Goal: Task Accomplishment & Management: Use online tool/utility

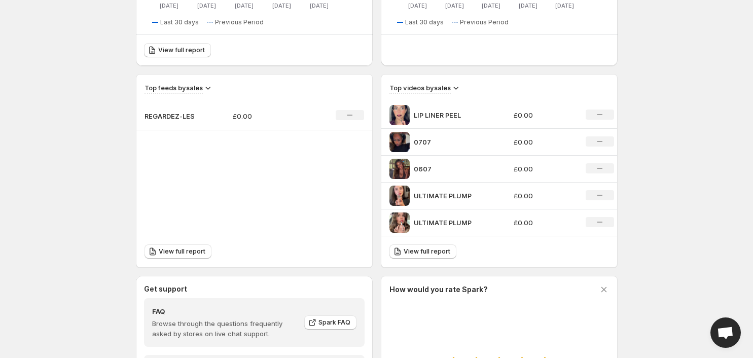
scroll to position [300, 0]
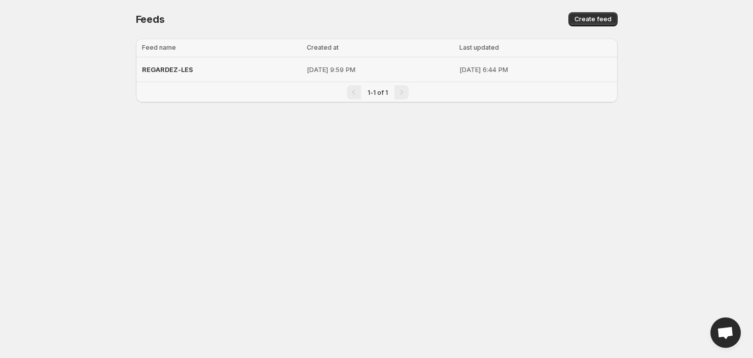
click at [373, 66] on p "[DATE] 9:59 PM" at bounding box center [380, 69] width 147 height 10
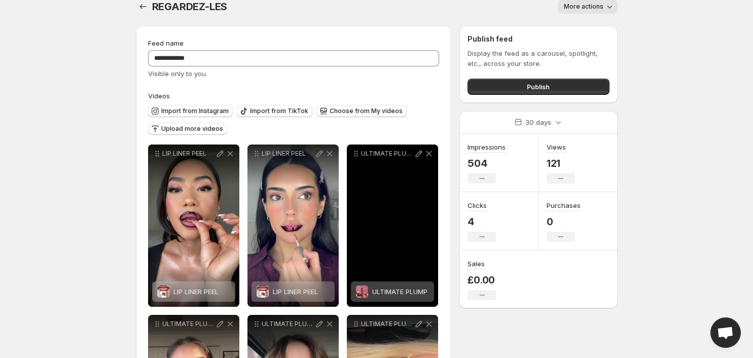
scroll to position [22, 0]
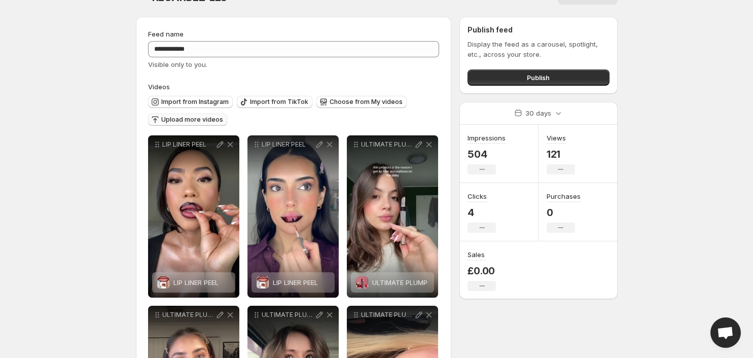
click at [211, 122] on span "Upload more videos" at bounding box center [192, 120] width 62 height 8
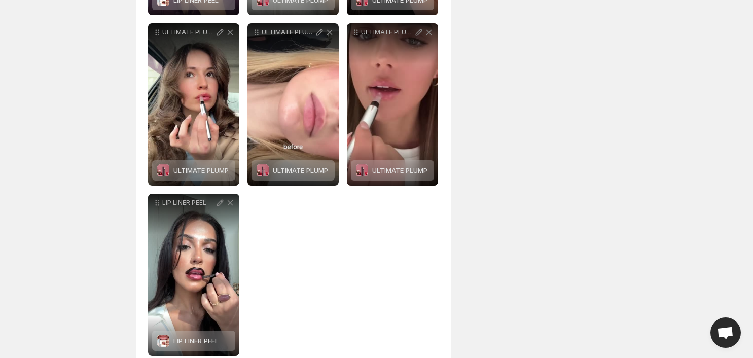
scroll to position [810, 0]
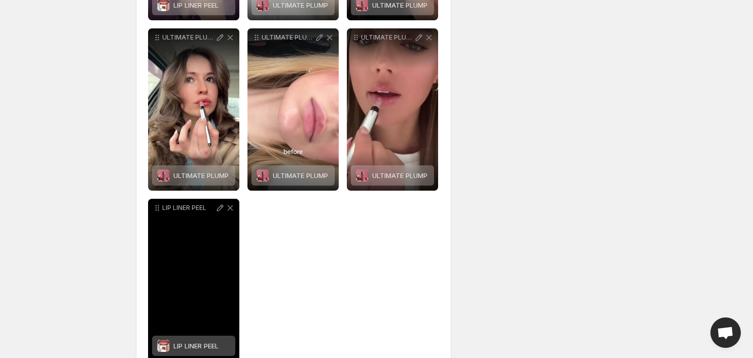
click at [203, 272] on div "LIP LINER PEEL" at bounding box center [193, 280] width 91 height 162
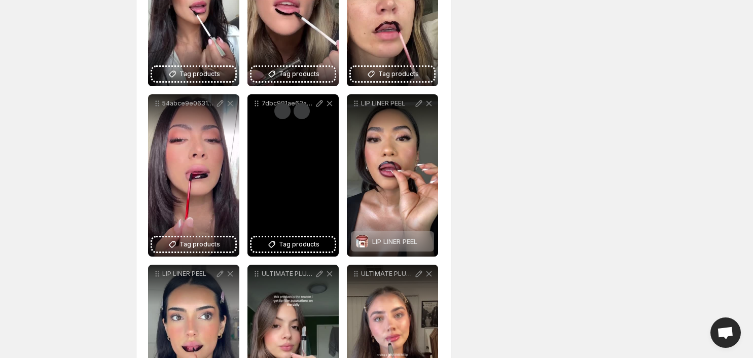
scroll to position [401, 0]
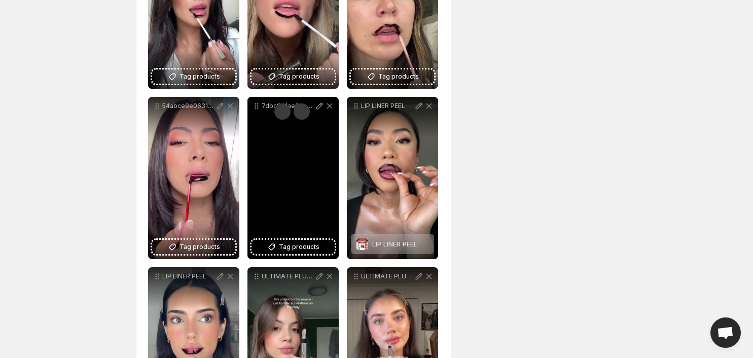
click at [298, 180] on div "7dbc981ae62a47c2a7cce9a0dffc7712HD-1080p-48Mbps-46317170" at bounding box center [292, 178] width 91 height 162
click at [286, 185] on div "7dbc981ae62a47c2a7cce9a0dffc7712HD-1080p-48Mbps-46317170" at bounding box center [292, 178] width 91 height 162
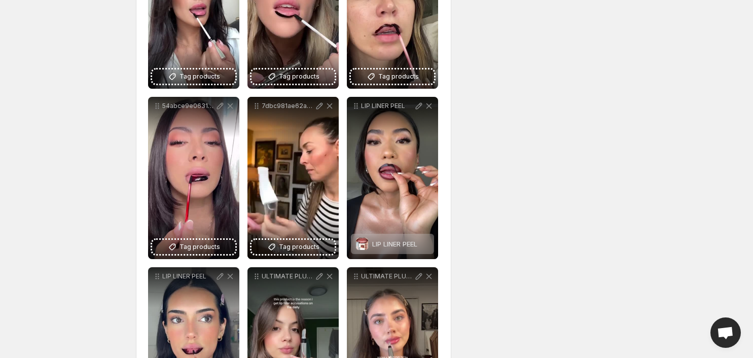
click at [283, 128] on div "7dbc981ae62a47c2a7cce9a0dffc7712HD-1080p-48Mbps-46317170" at bounding box center [292, 178] width 91 height 162
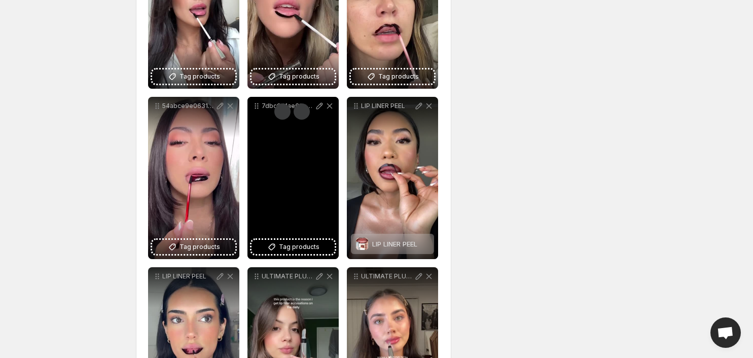
click at [282, 120] on div "7dbc981ae62a47c2a7cce9a0dffc7712HD-1080p-48Mbps-46317170" at bounding box center [292, 178] width 91 height 162
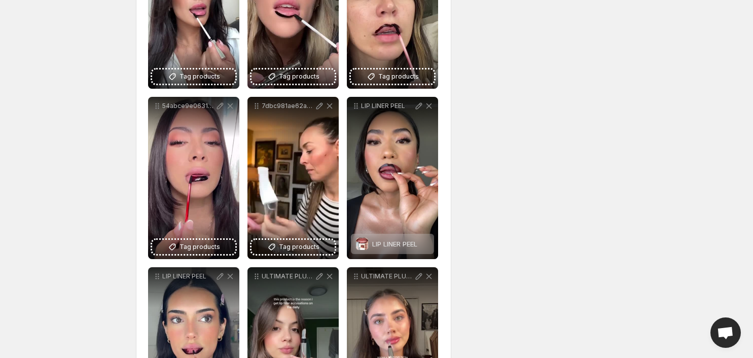
click at [281, 114] on div "7dbc981ae62a47c2a7cce9a0dffc7712HD-1080p-48Mbps-46317170" at bounding box center [292, 106] width 91 height 18
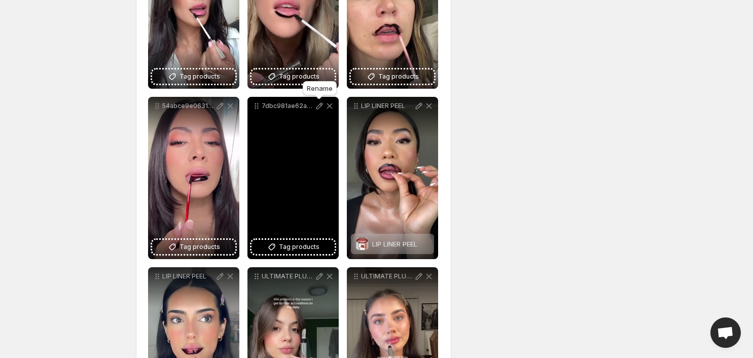
click at [318, 108] on icon at bounding box center [319, 106] width 10 height 10
click at [317, 109] on icon at bounding box center [319, 106] width 7 height 7
click at [309, 253] on button "Tag products" at bounding box center [293, 247] width 83 height 14
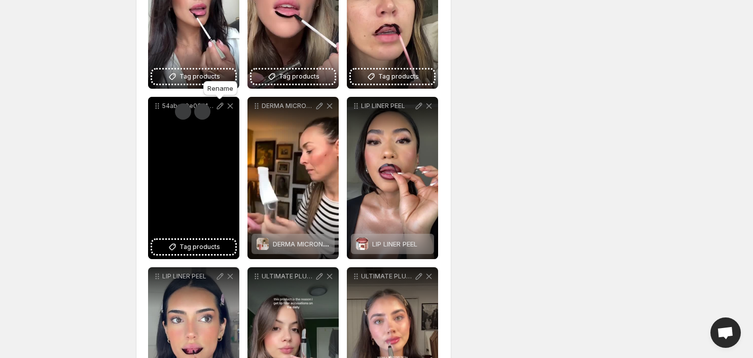
click at [220, 109] on icon at bounding box center [220, 106] width 10 height 10
click at [199, 247] on span "Tag products" at bounding box center [200, 247] width 41 height 10
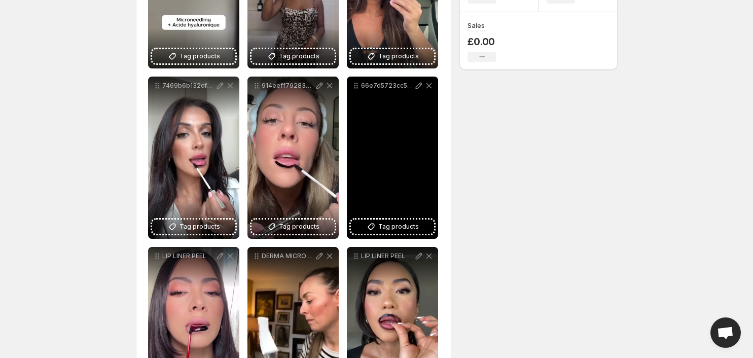
scroll to position [246, 0]
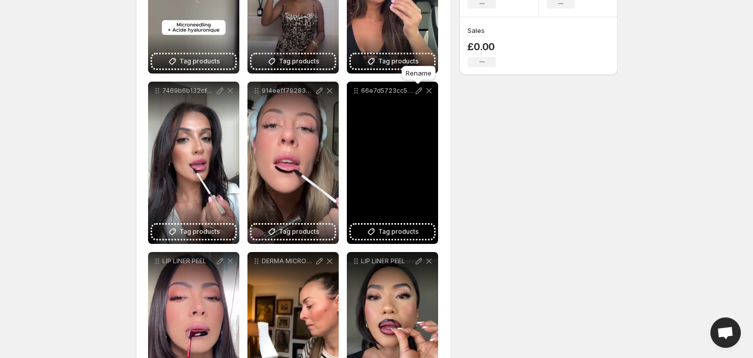
click at [415, 92] on icon at bounding box center [419, 91] width 10 height 10
click at [390, 232] on span "Tag products" at bounding box center [398, 232] width 41 height 10
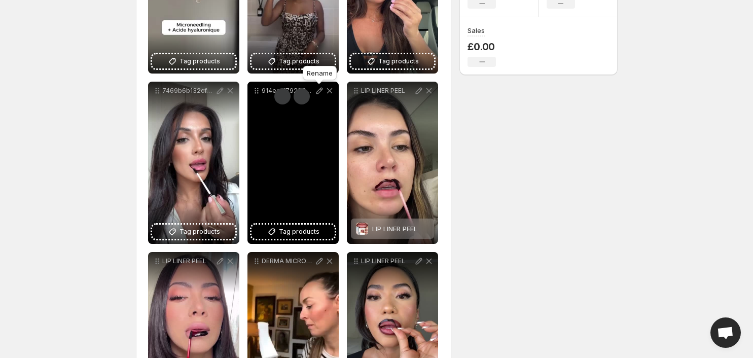
click at [320, 91] on icon at bounding box center [319, 91] width 10 height 10
click at [305, 239] on button "Tag products" at bounding box center [293, 232] width 83 height 14
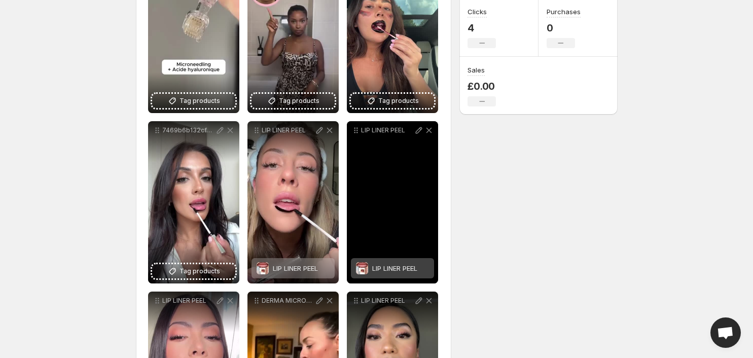
scroll to position [203, 0]
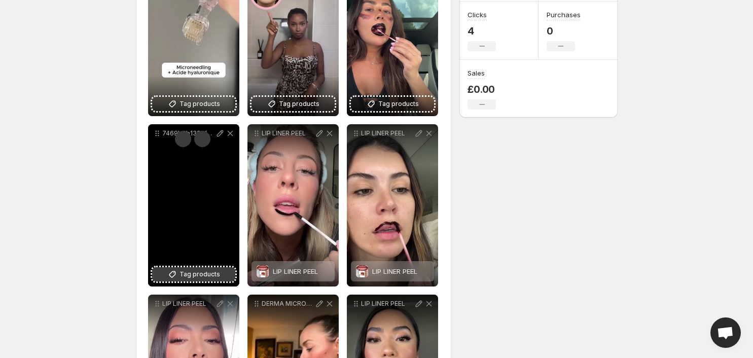
click at [203, 270] on span "Tag products" at bounding box center [200, 274] width 41 height 10
click at [221, 135] on icon at bounding box center [220, 133] width 10 height 10
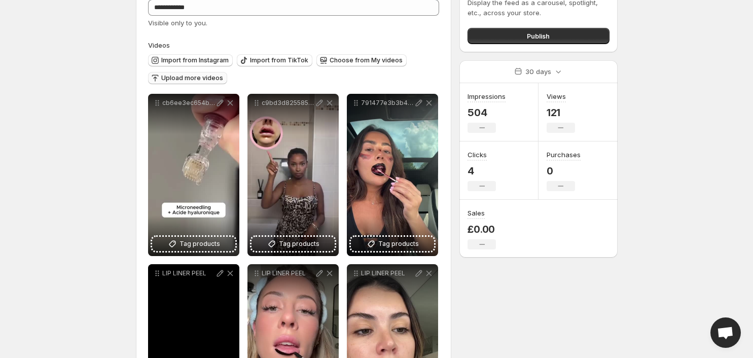
scroll to position [62, 0]
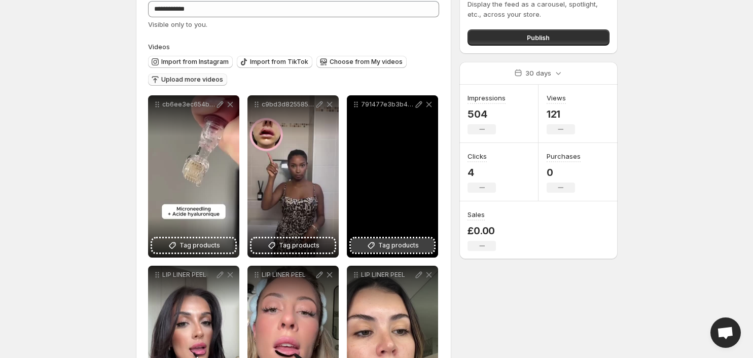
click at [386, 249] on span "Tag products" at bounding box center [398, 245] width 41 height 10
click at [415, 107] on icon at bounding box center [419, 104] width 10 height 10
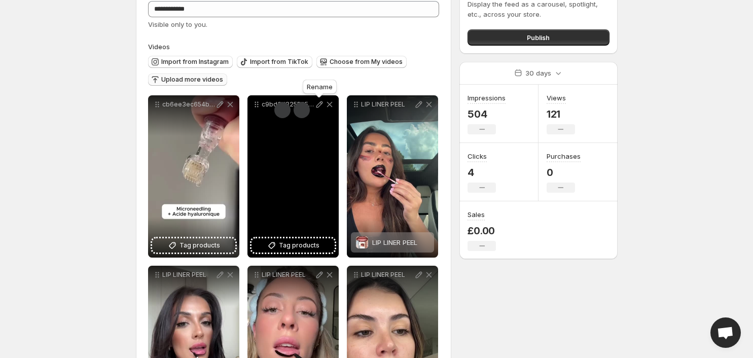
click at [321, 104] on icon at bounding box center [319, 104] width 7 height 7
click at [308, 255] on div "c9bd3d8255854a66bc1aa99fd8ef23f7HD-1080p-48Mbps-37404680" at bounding box center [292, 176] width 91 height 162
click at [308, 247] on span "Tag products" at bounding box center [299, 245] width 41 height 10
click at [316, 106] on icon at bounding box center [319, 104] width 10 height 10
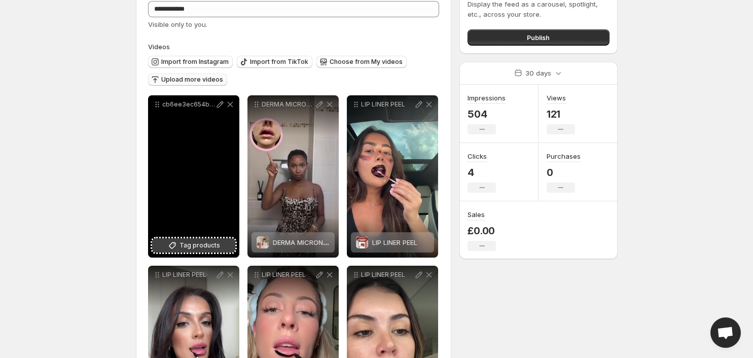
click at [195, 246] on span "Tag products" at bounding box center [200, 245] width 41 height 10
click at [220, 106] on icon at bounding box center [220, 104] width 10 height 10
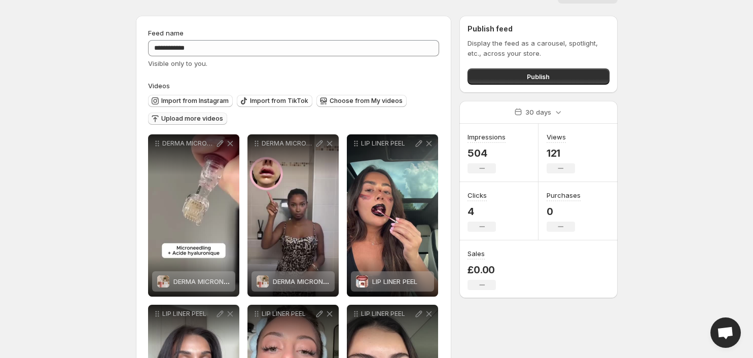
scroll to position [0, 0]
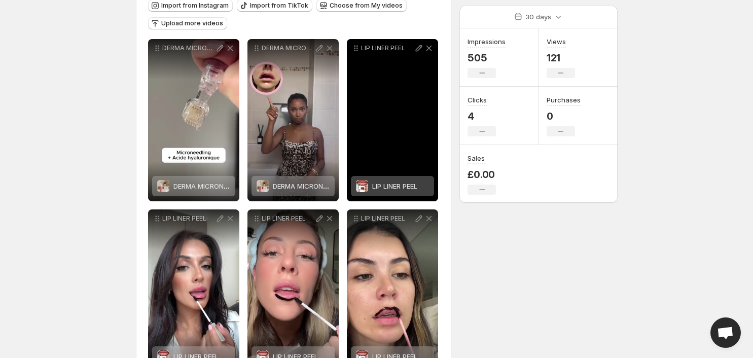
scroll to position [145, 0]
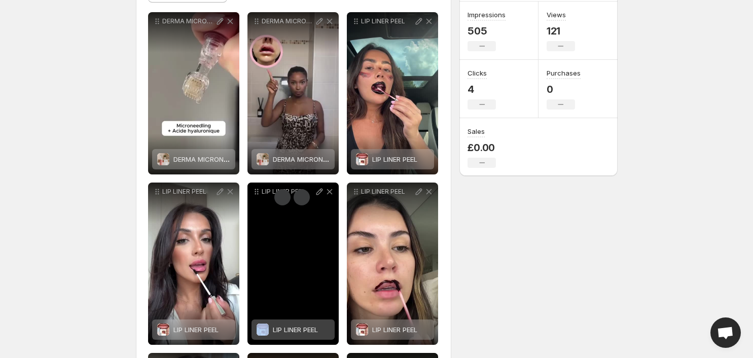
drag, startPoint x: 307, startPoint y: 261, endPoint x: 304, endPoint y: 213, distance: 48.3
click at [304, 212] on div "LIP LINER PEEL" at bounding box center [292, 264] width 91 height 162
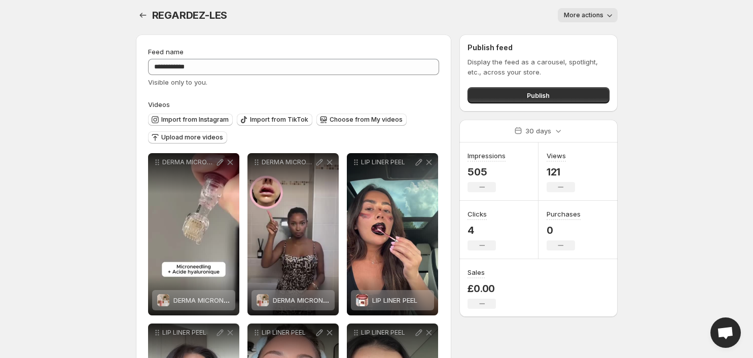
scroll to position [0, 0]
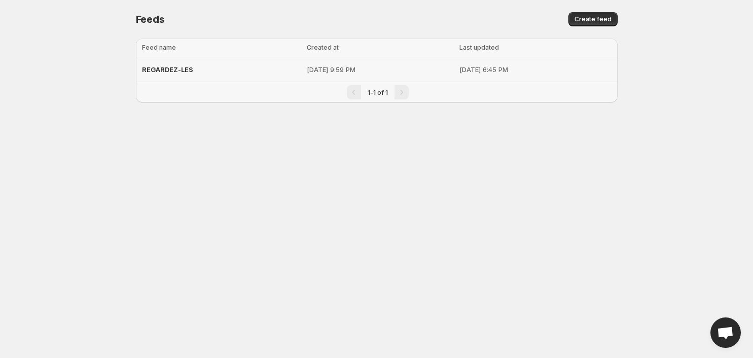
click at [241, 62] on div "REGARDEZ-LES" at bounding box center [221, 69] width 159 height 18
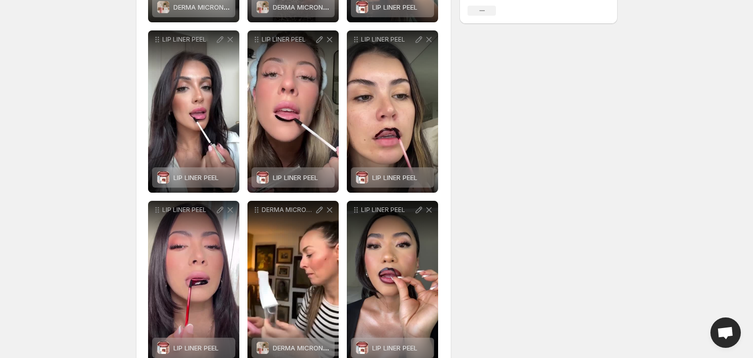
scroll to position [296, 0]
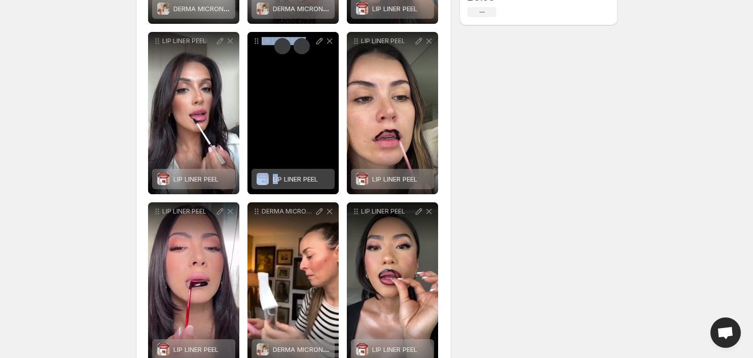
drag, startPoint x: 269, startPoint y: 94, endPoint x: 279, endPoint y: 177, distance: 83.8
click at [279, 177] on div "LIP LINER PEEL LIP LINER PEEL" at bounding box center [292, 113] width 91 height 162
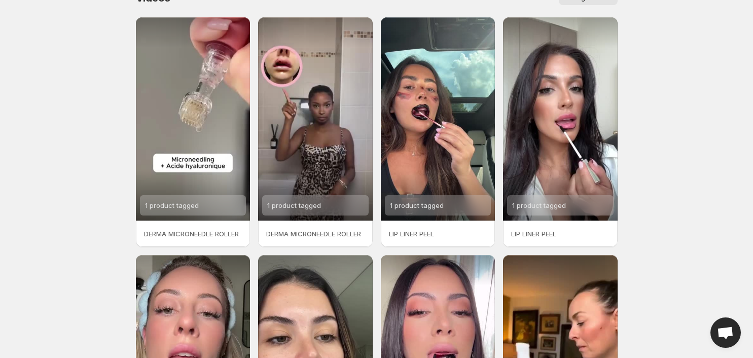
scroll to position [39, 0]
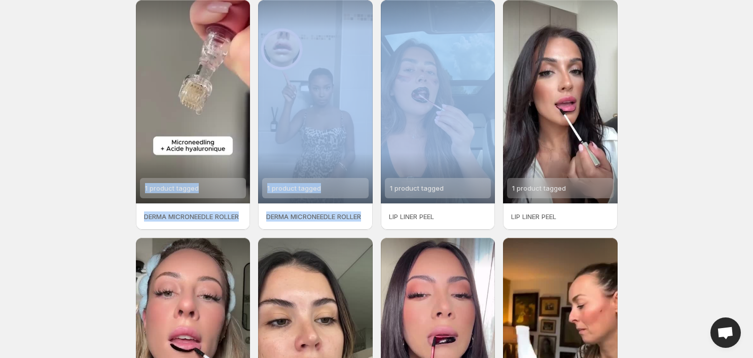
drag, startPoint x: 170, startPoint y: 109, endPoint x: 380, endPoint y: 94, distance: 211.0
click at [380, 94] on div "1 product tagged DERMA MICRONEEDLE ROLLER 1 product tagged DERMA MICRONEEDLE RO…" at bounding box center [377, 234] width 482 height 468
click at [66, 211] on body "Home Feeds Videos Subscription Settings Videos. This page is ready Videos Manag…" at bounding box center [376, 140] width 753 height 358
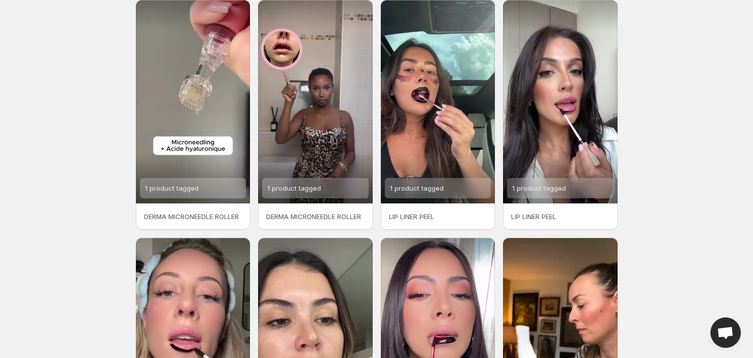
scroll to position [0, 0]
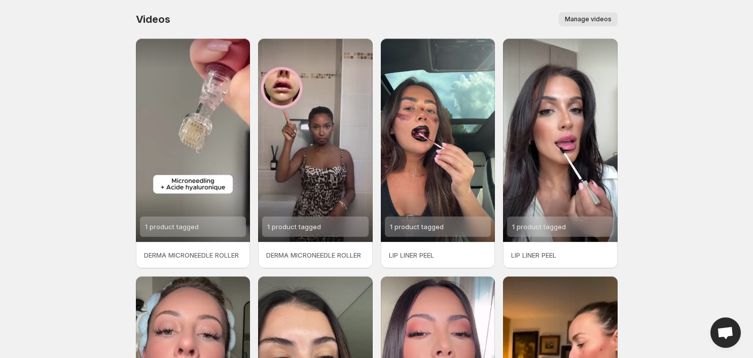
click at [571, 20] on span "Manage videos" at bounding box center [588, 19] width 47 height 8
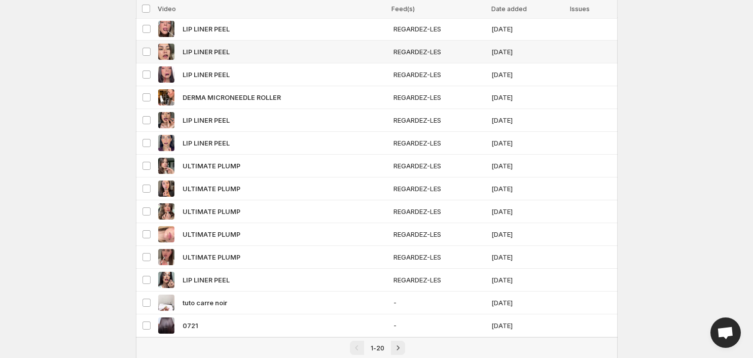
scroll to position [155, 0]
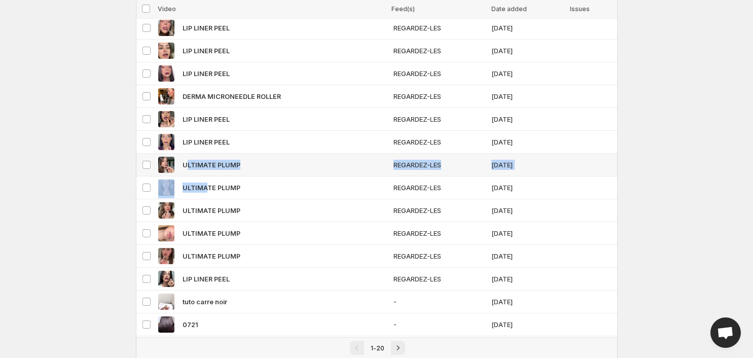
drag, startPoint x: 208, startPoint y: 186, endPoint x: 204, endPoint y: 154, distance: 32.3
click at [204, 154] on tbody "Select video DERMA MICRONEEDLE ROLLER REGARDEZ-LES [DATE] Select video DERMA MI…" at bounding box center [377, 153] width 482 height 456
click at [91, 188] on body "Home Feeds Videos Subscription Settings Manage Videos. This page is ready Manag…" at bounding box center [376, 24] width 753 height 358
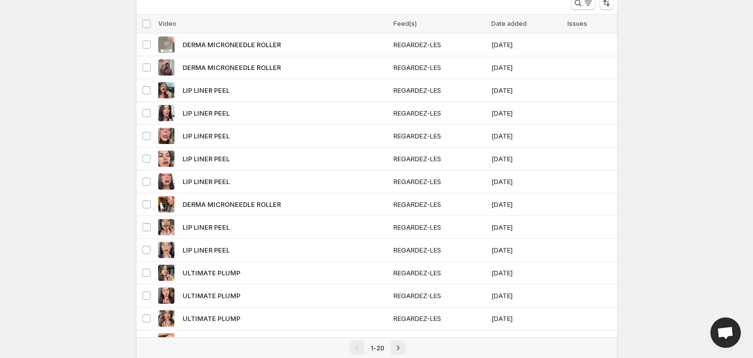
scroll to position [0, 0]
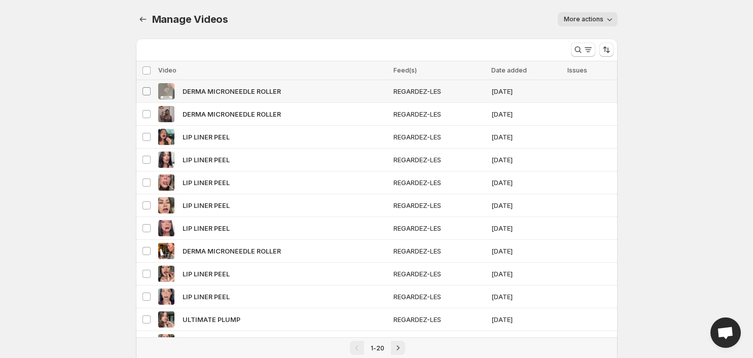
click at [148, 95] on span at bounding box center [146, 91] width 9 height 9
click at [142, 15] on icon "Manage Videos" at bounding box center [143, 19] width 10 height 10
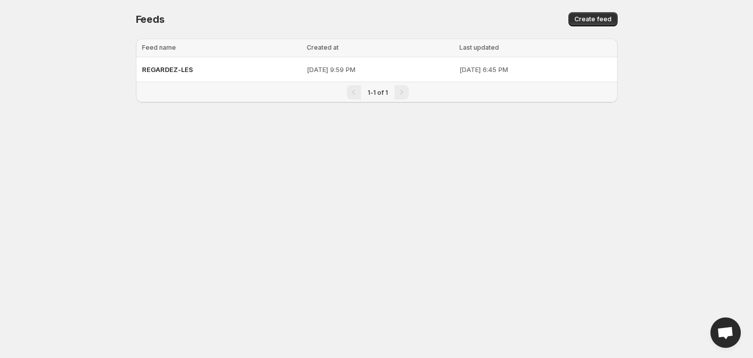
click at [185, 55] on th "Feed name" at bounding box center [220, 48] width 168 height 19
click at [185, 75] on div "REGARDEZ-LES" at bounding box center [221, 69] width 159 height 18
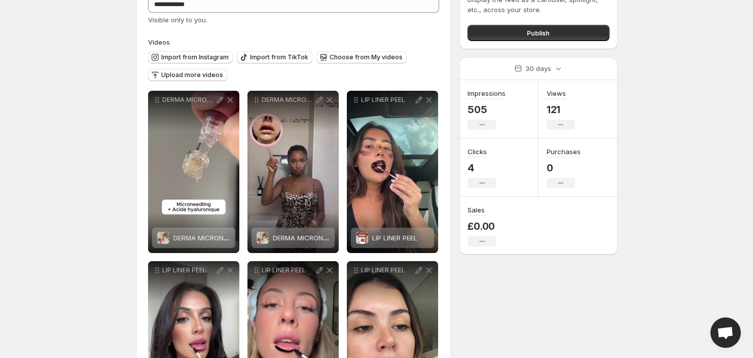
scroll to position [67, 0]
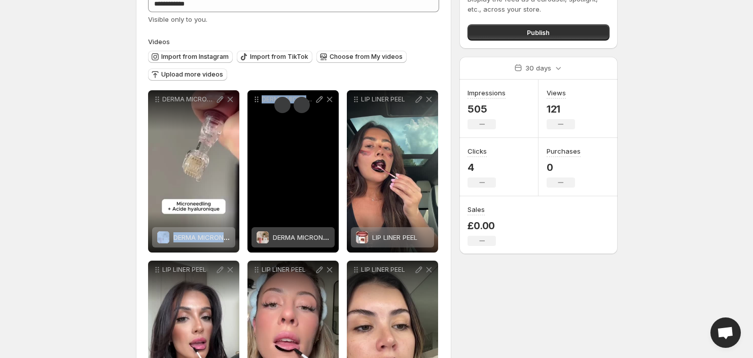
drag, startPoint x: 209, startPoint y: 129, endPoint x: 273, endPoint y: 127, distance: 63.4
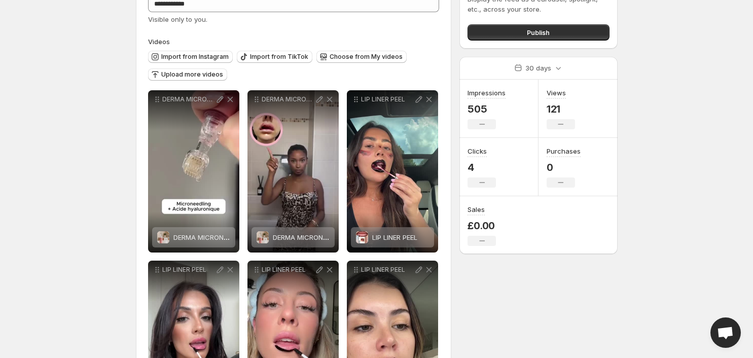
click at [76, 182] on body "**********" at bounding box center [376, 112] width 753 height 358
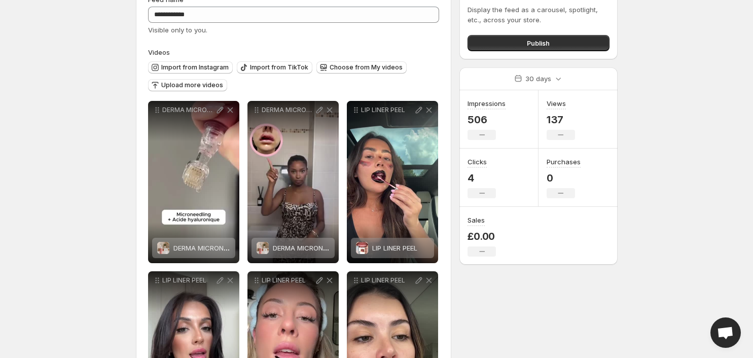
scroll to position [57, 0]
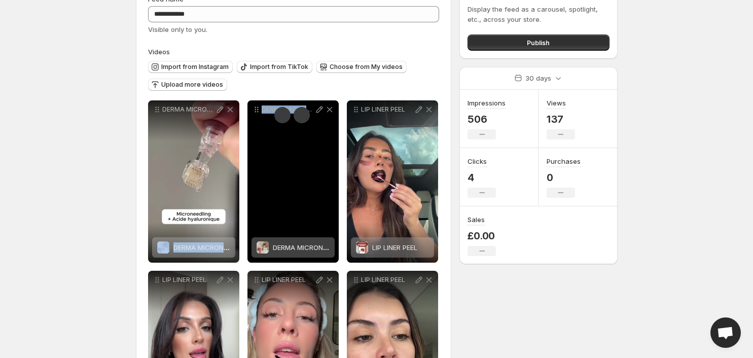
drag, startPoint x: 198, startPoint y: 138, endPoint x: 274, endPoint y: 153, distance: 77.6
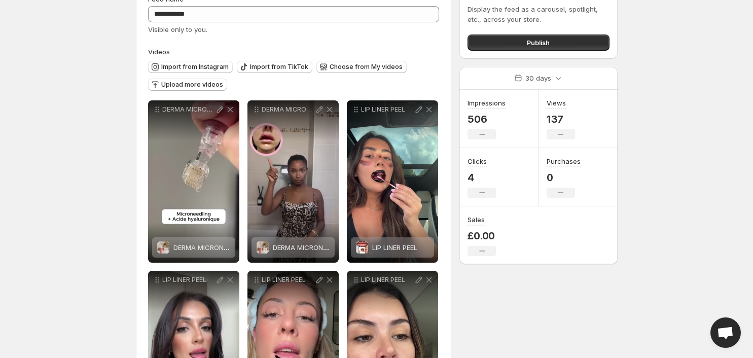
click at [110, 172] on body "**********" at bounding box center [376, 122] width 753 height 358
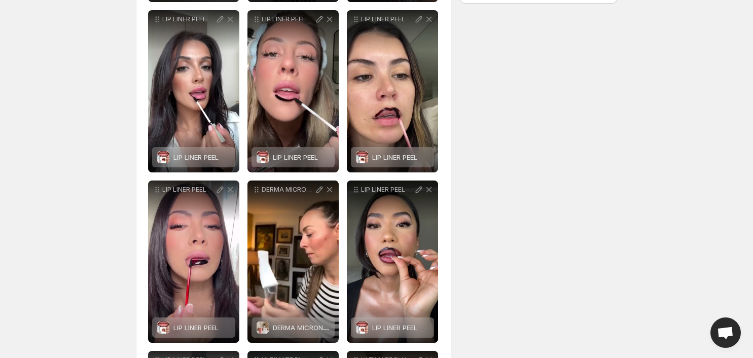
scroll to position [321, 0]
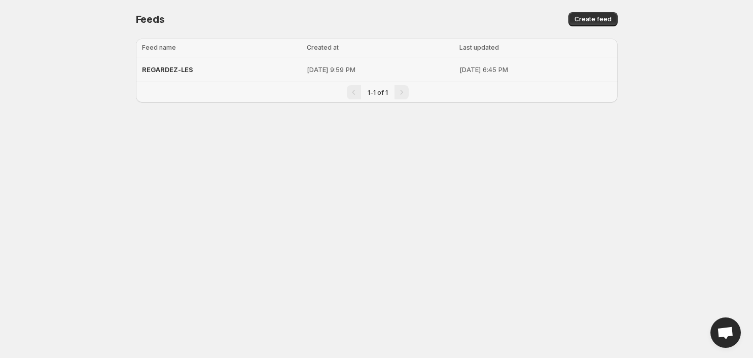
click at [337, 79] on td "[DATE] 9:59 PM" at bounding box center [380, 69] width 153 height 25
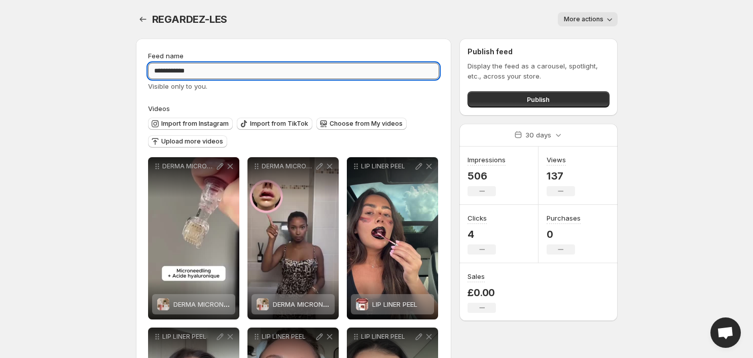
click at [319, 75] on input "**********" at bounding box center [294, 71] width 292 height 16
click at [99, 130] on body "**********" at bounding box center [376, 179] width 753 height 358
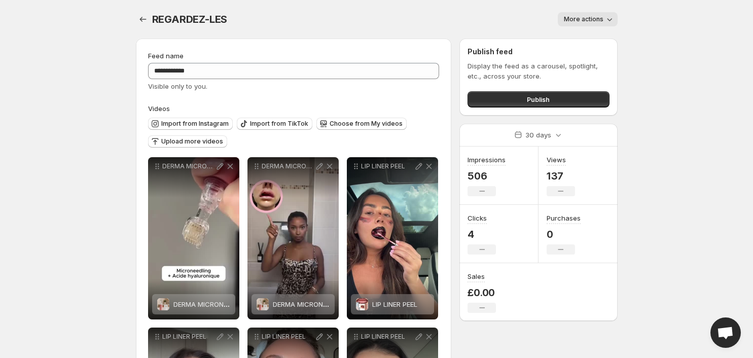
scroll to position [12, 0]
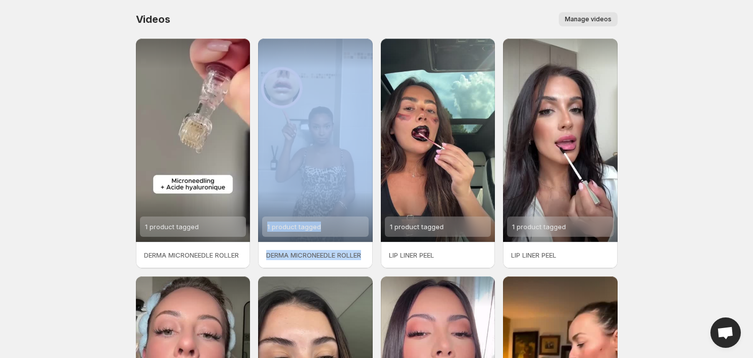
drag, startPoint x: 164, startPoint y: 262, endPoint x: 304, endPoint y: 259, distance: 140.5
click at [307, 259] on div "1 product tagged DERMA MICRONEEDLE ROLLER 1 product tagged DERMA MICRONEEDLE RO…" at bounding box center [377, 273] width 482 height 468
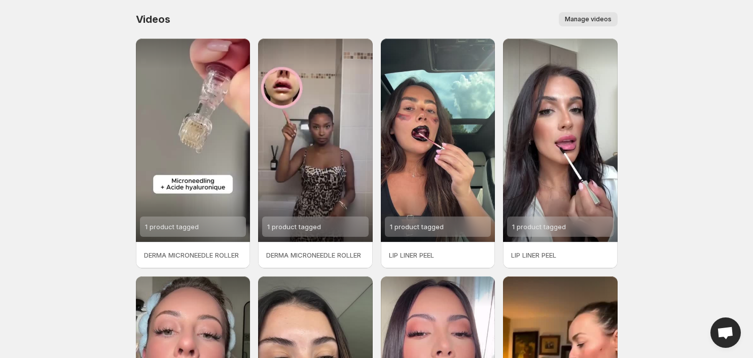
click at [104, 263] on body "Home Feeds Videos Subscription Settings Videos. This page is ready Videos Manag…" at bounding box center [376, 179] width 753 height 358
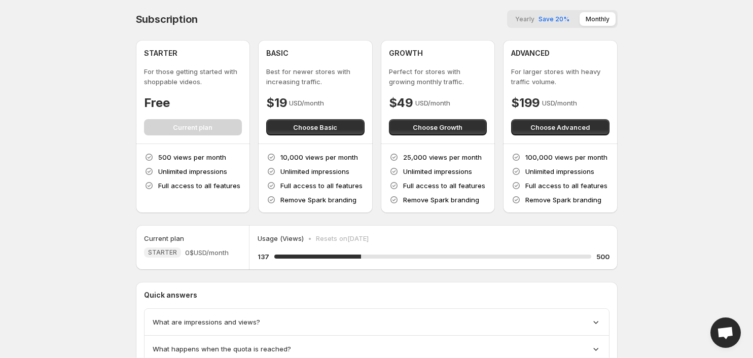
scroll to position [67, 0]
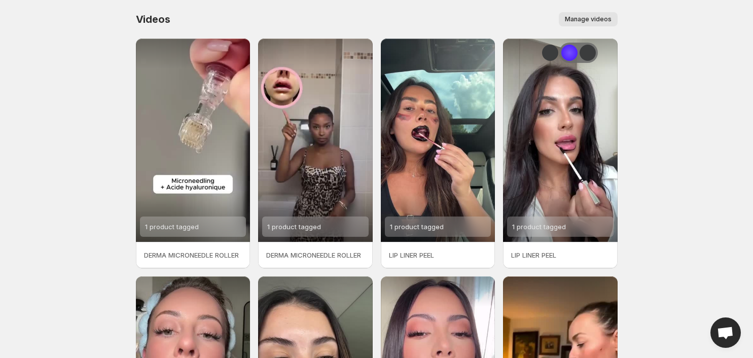
click at [571, 54] on html "Home Feeds Videos Subscription Settings Videos. This page is ready Videos Manag…" at bounding box center [376, 179] width 753 height 358
click at [568, 51] on div "Lucid Mode Button" at bounding box center [569, 53] width 16 height 16
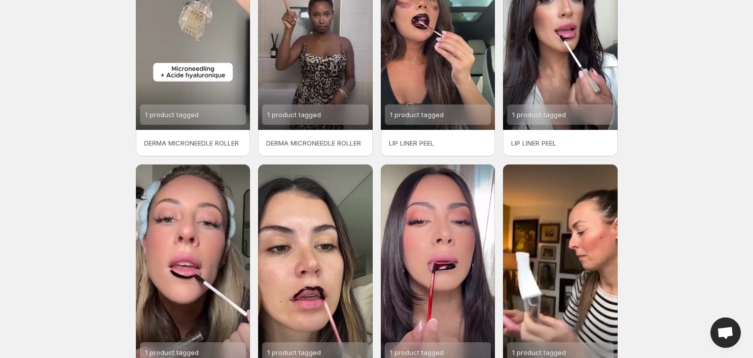
scroll to position [194, 0]
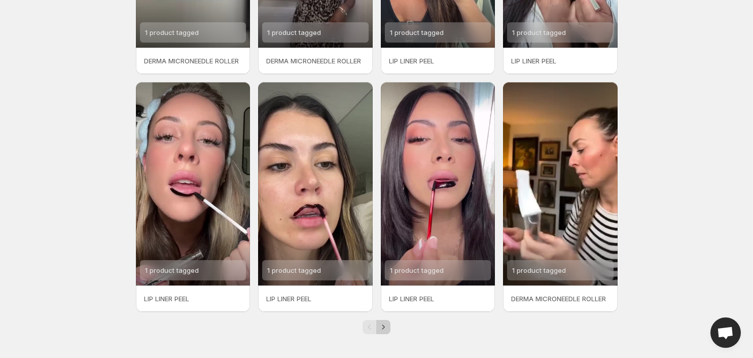
click at [388, 328] on icon "Next" at bounding box center [383, 327] width 10 height 10
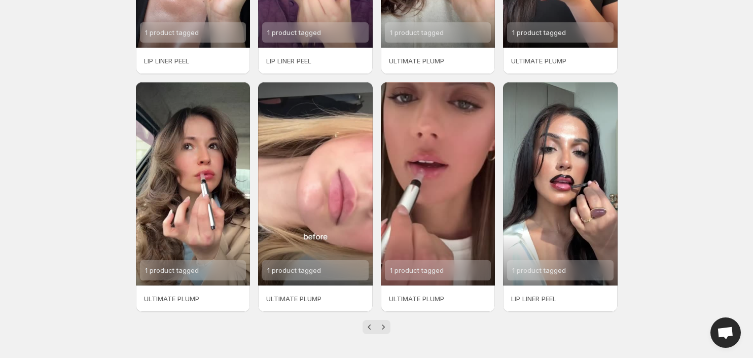
scroll to position [186, 0]
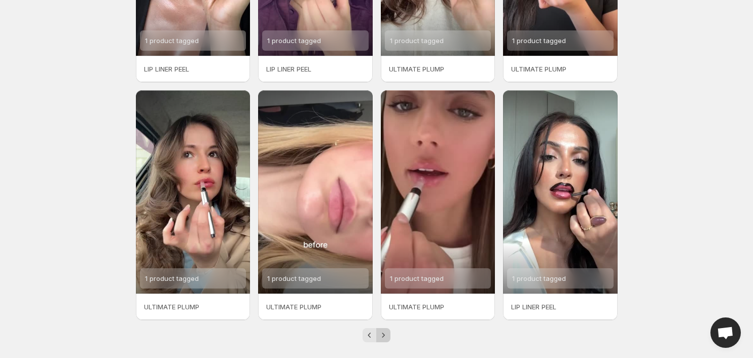
click at [389, 334] on button "Next" at bounding box center [383, 335] width 14 height 14
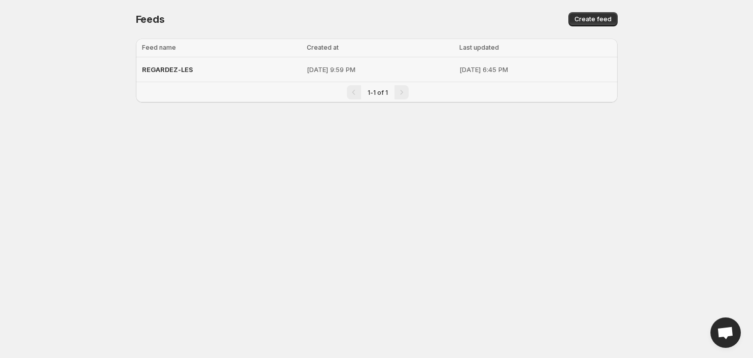
click at [323, 67] on p "[DATE] 9:59 PM" at bounding box center [380, 69] width 147 height 10
